Goal: Check status

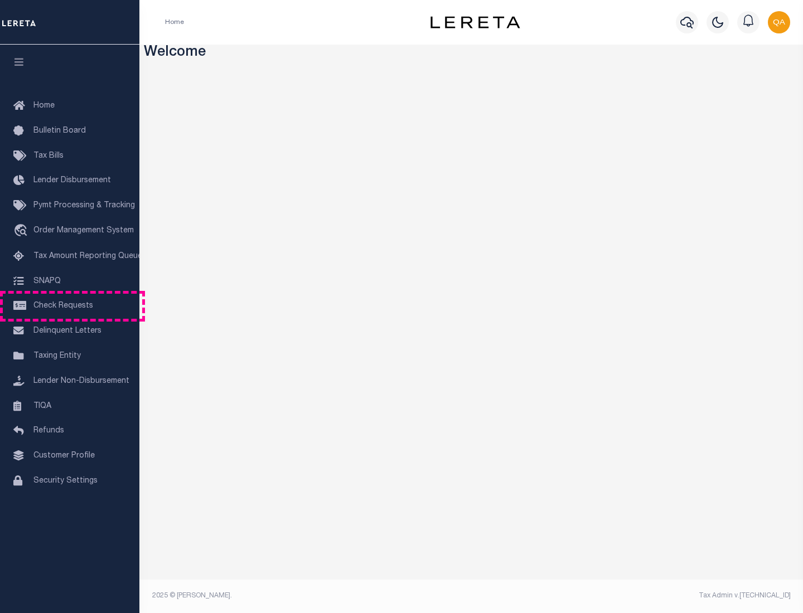
click at [70, 306] on span "Check Requests" at bounding box center [63, 306] width 60 height 8
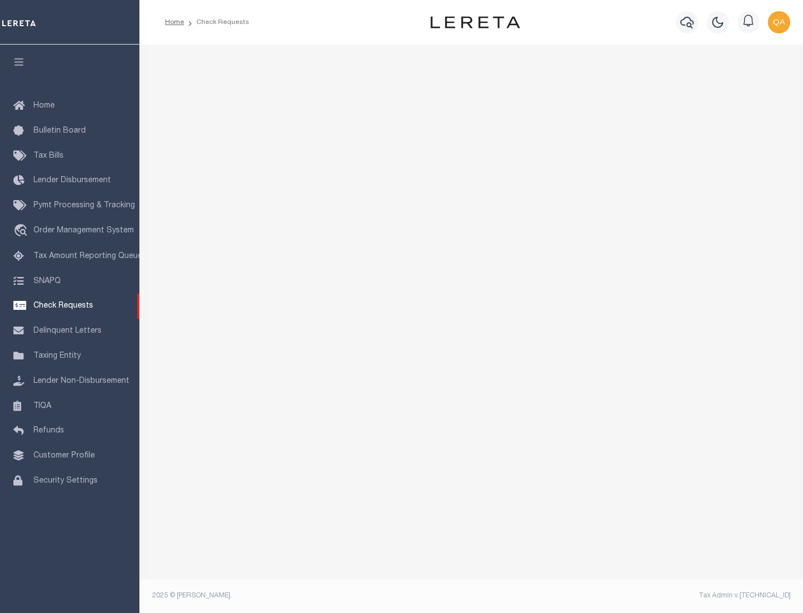
select select "50"
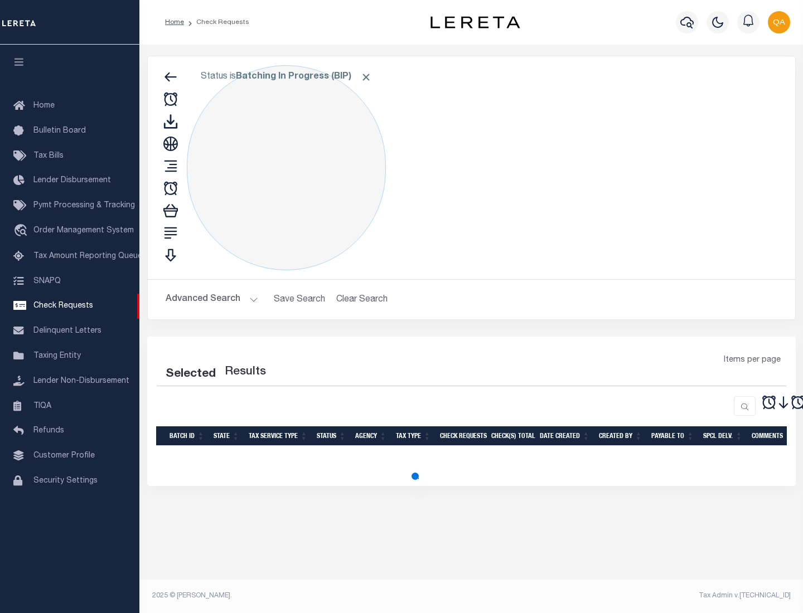
select select "50"
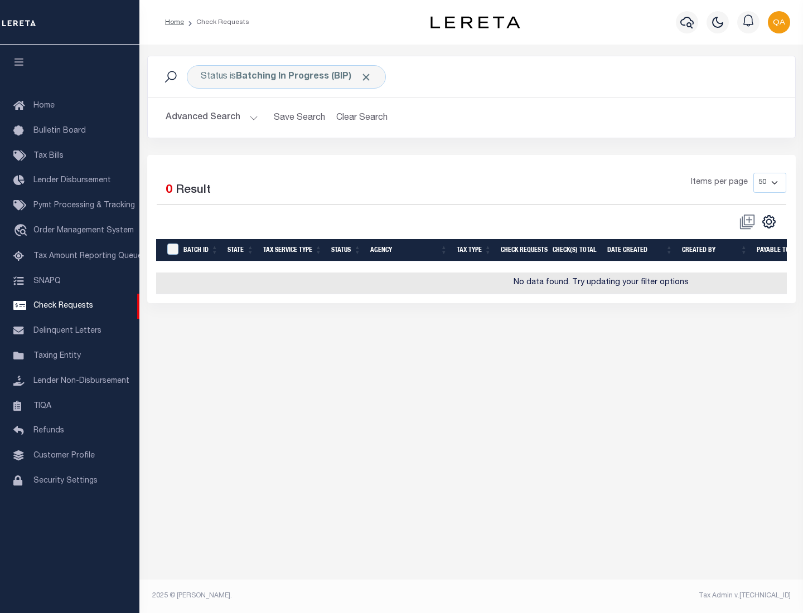
click at [366, 77] on span "Click to Remove" at bounding box center [366, 77] width 12 height 12
